Goal: Task Accomplishment & Management: Use online tool/utility

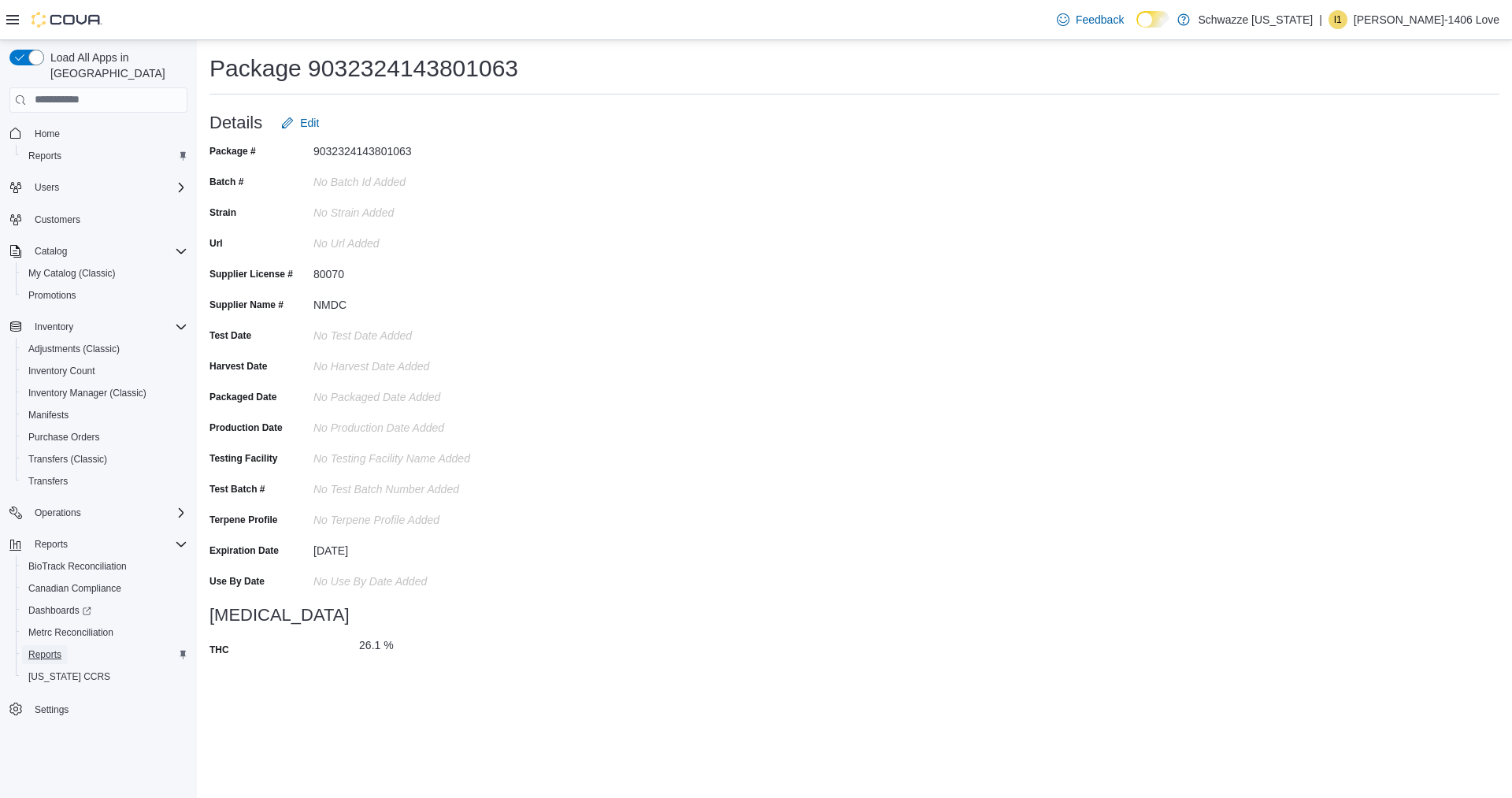
click at [56, 648] on span "Reports" at bounding box center [45, 655] width 33 height 13
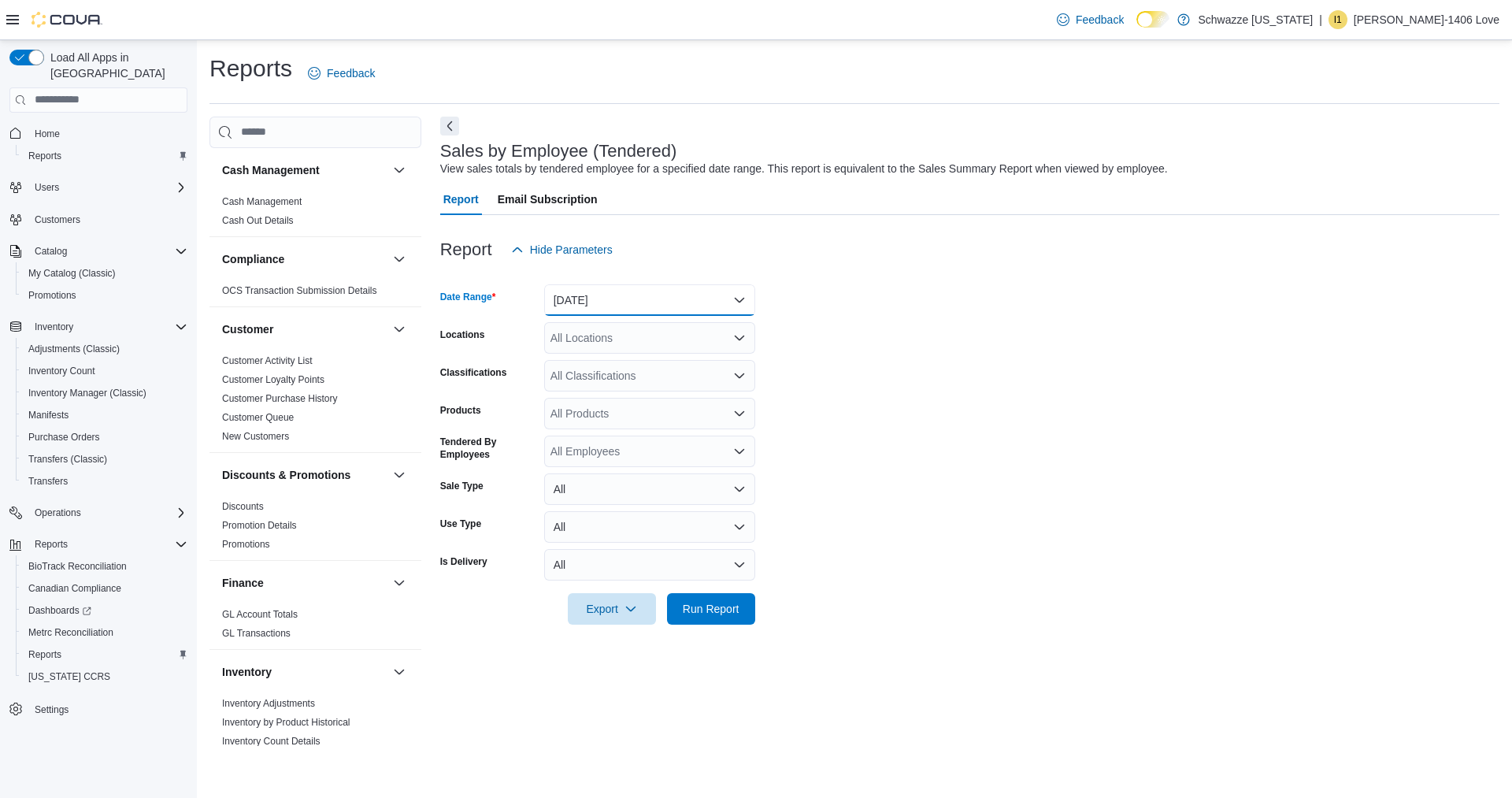
click at [595, 302] on button "[DATE]" at bounding box center [650, 300] width 211 height 31
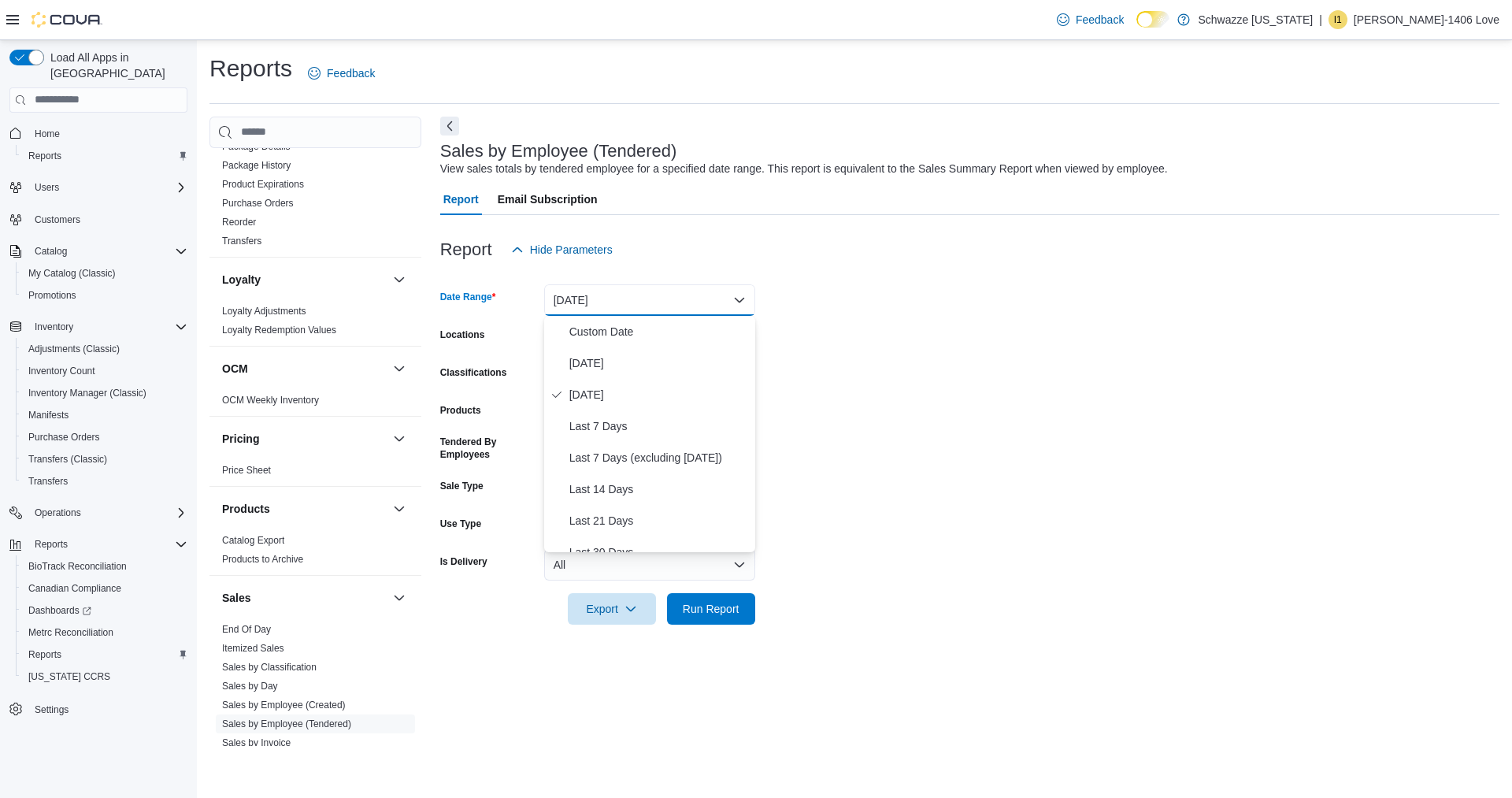
scroll to position [676, 0]
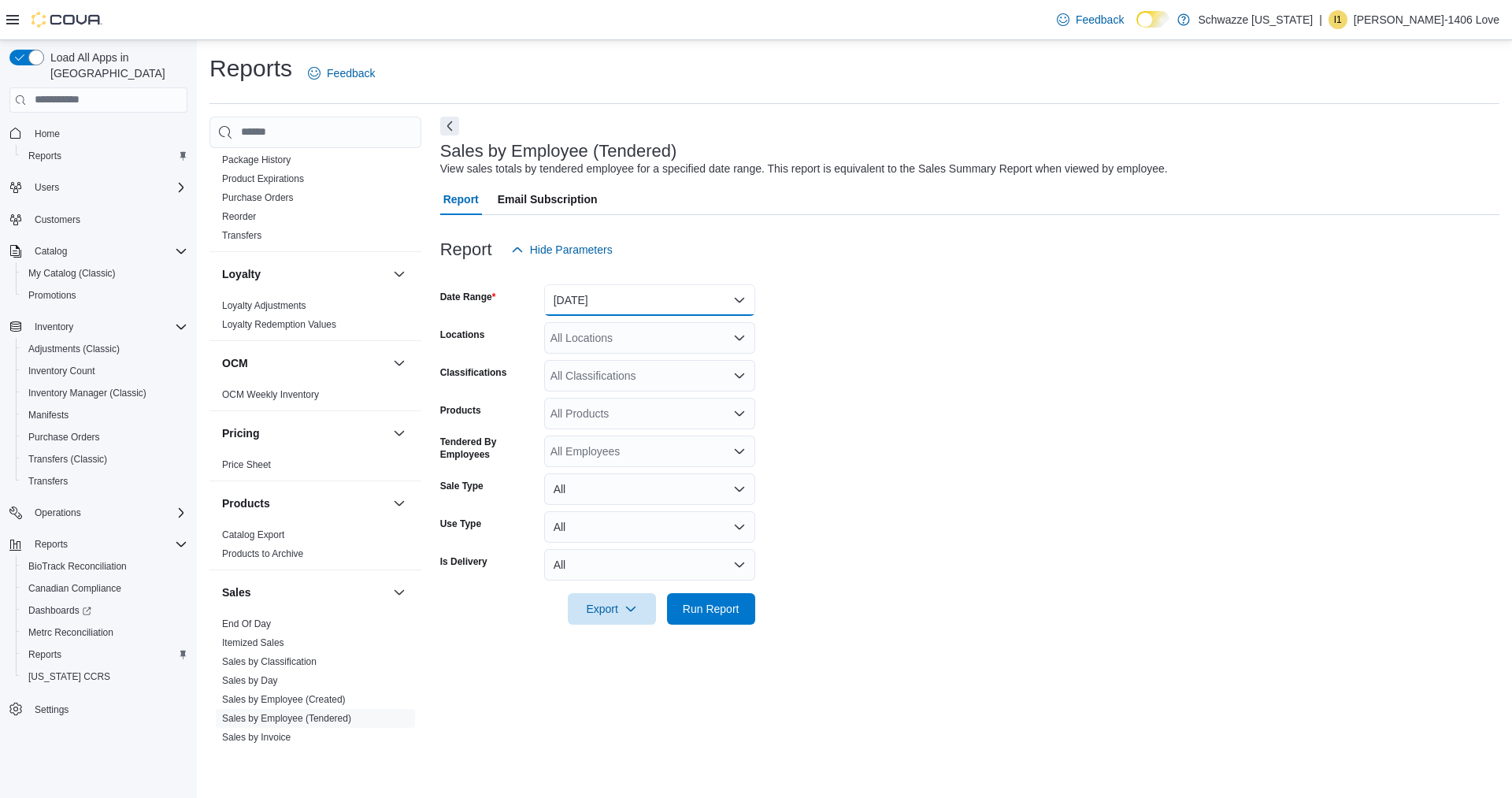
click at [713, 311] on button "[DATE]" at bounding box center [650, 300] width 211 height 31
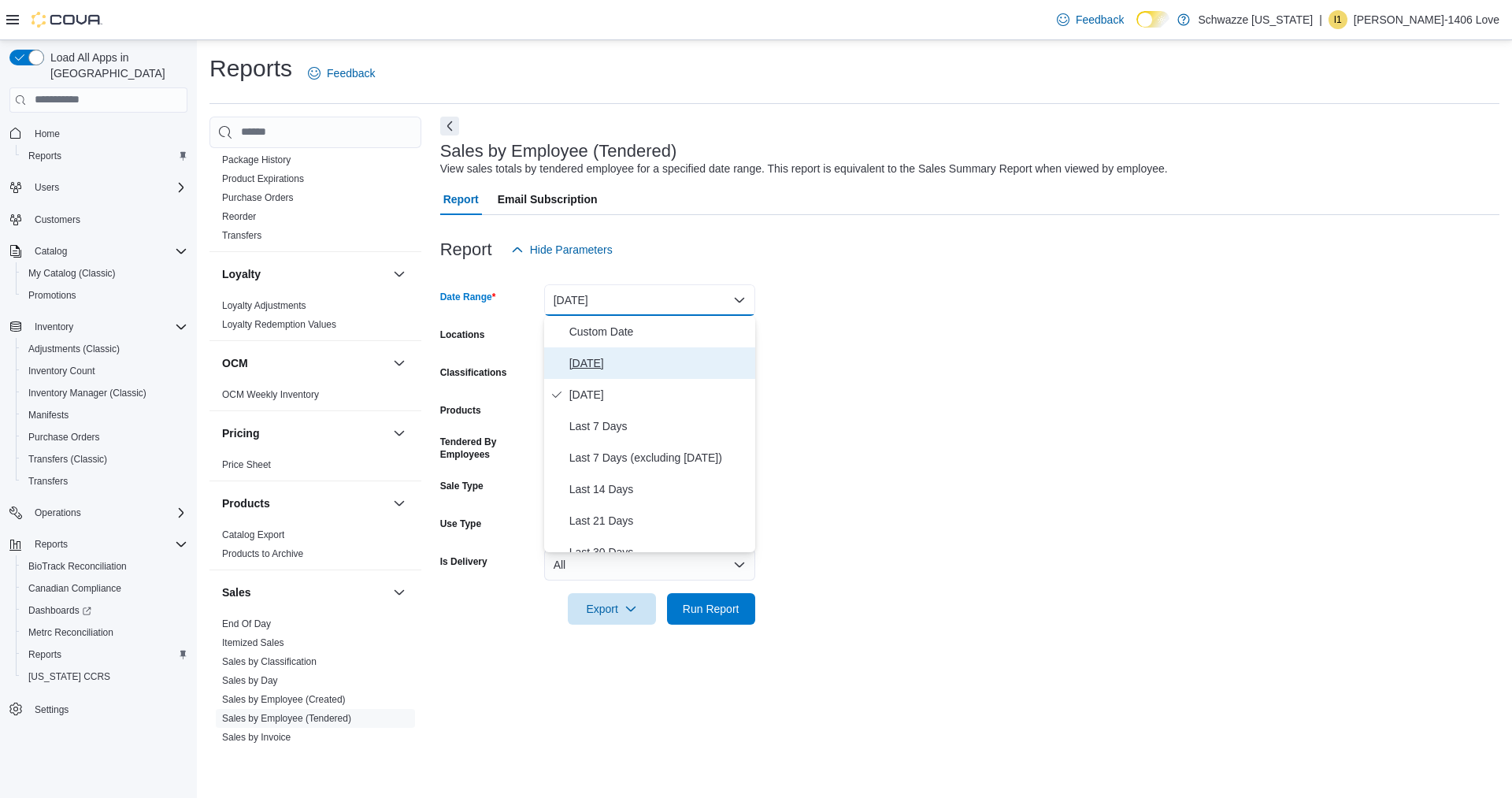
click at [695, 365] on span "[DATE]" at bounding box center [660, 362] width 180 height 19
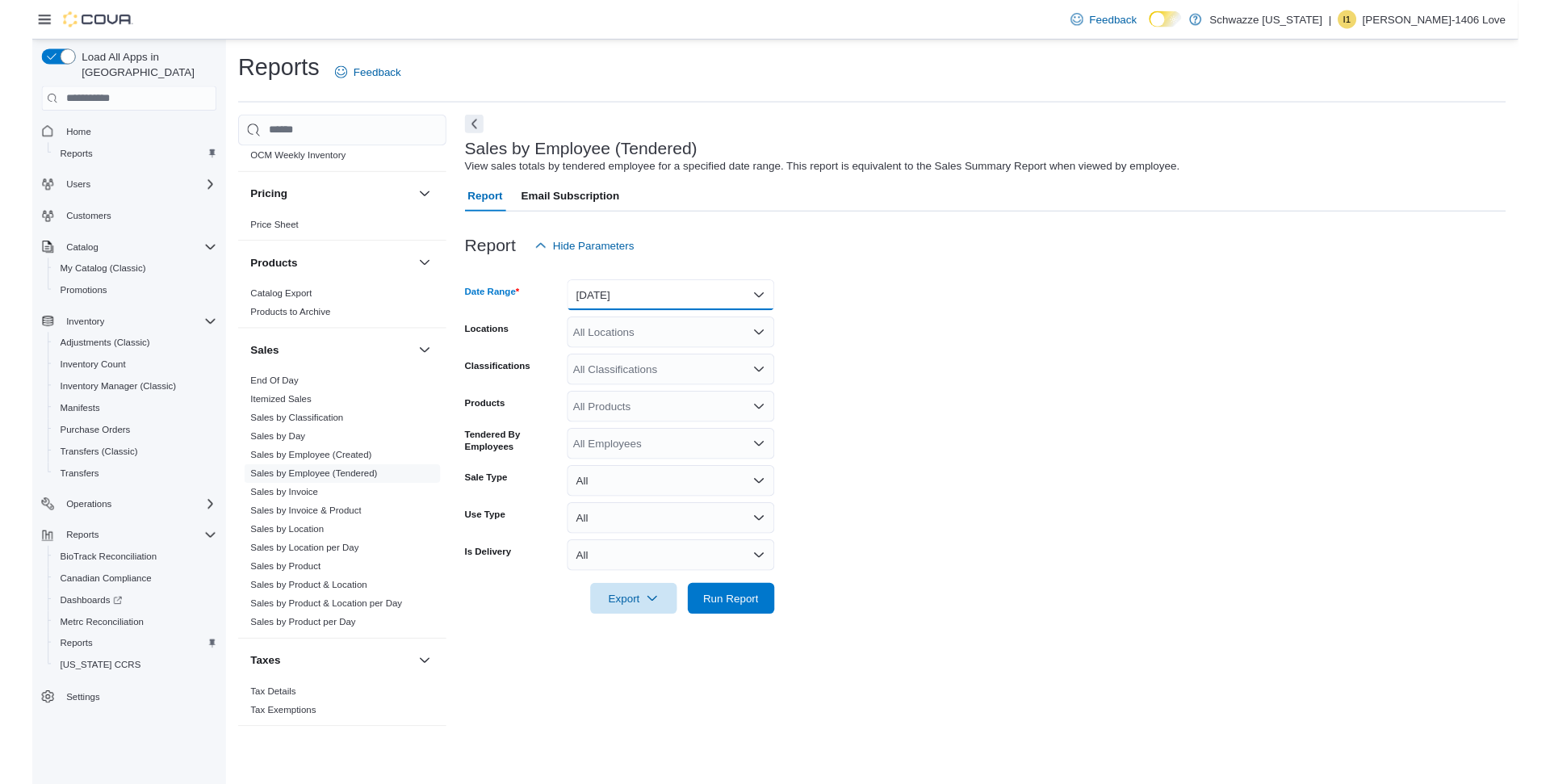
scroll to position [983, 0]
